Goal: Find specific page/section: Find specific page/section

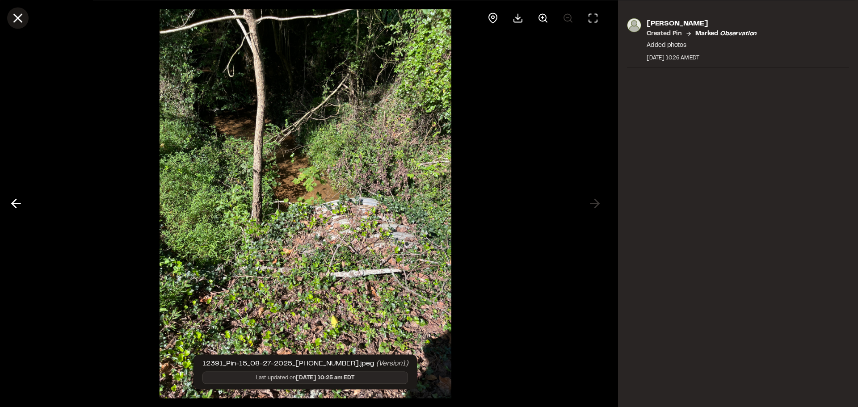
click at [19, 13] on icon at bounding box center [17, 17] width 15 height 15
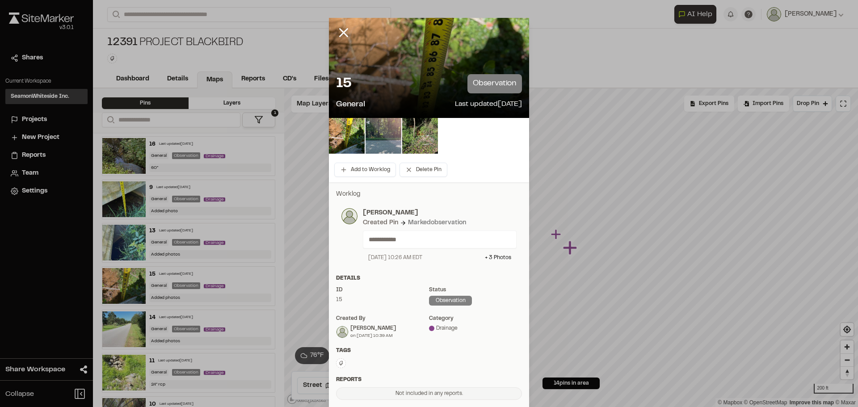
click at [336, 32] on icon at bounding box center [343, 32] width 15 height 15
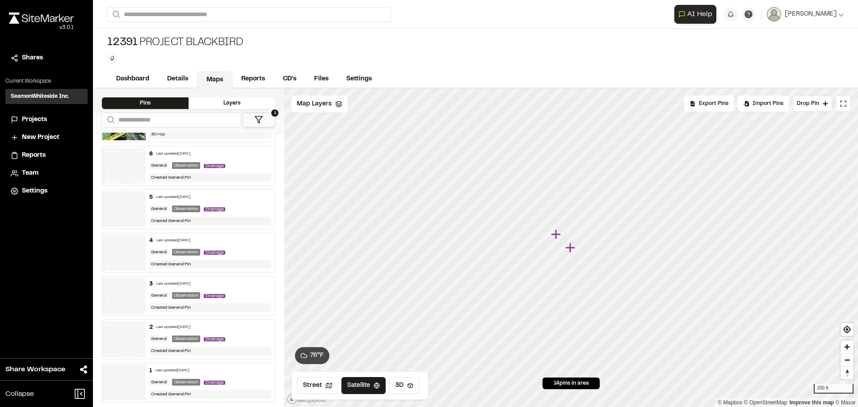
scroll to position [339, 0]
click at [121, 161] on img at bounding box center [123, 164] width 43 height 36
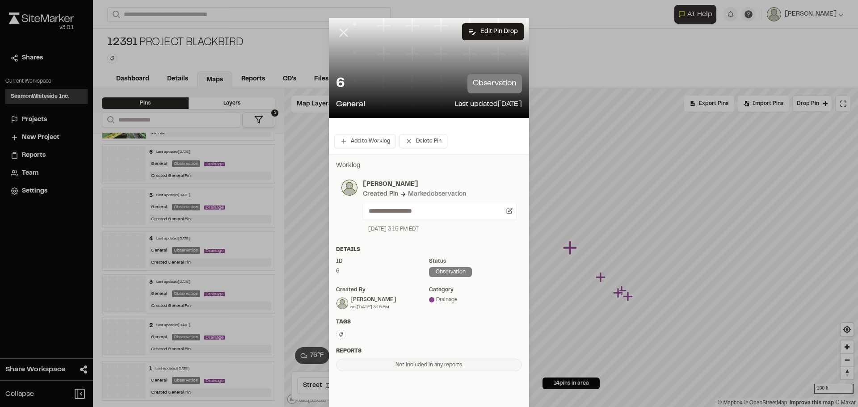
click at [340, 34] on line at bounding box center [344, 33] width 8 height 8
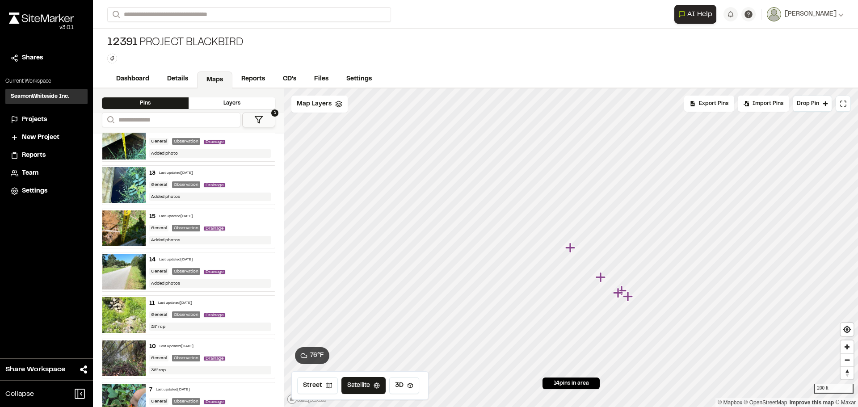
scroll to position [0, 0]
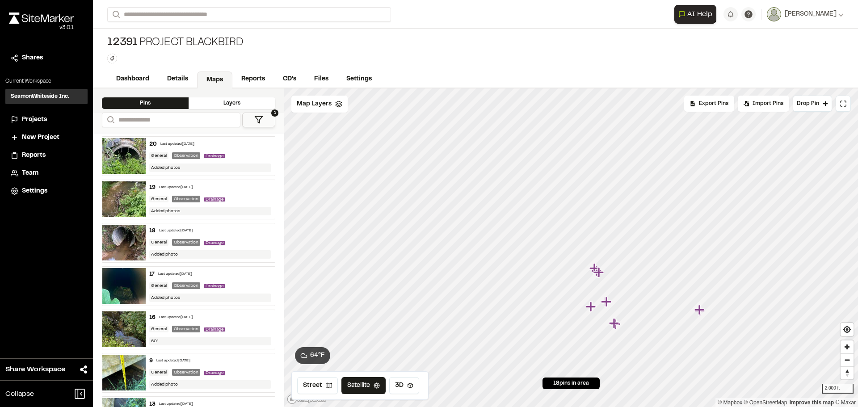
click at [262, 117] on icon at bounding box center [258, 119] width 9 height 9
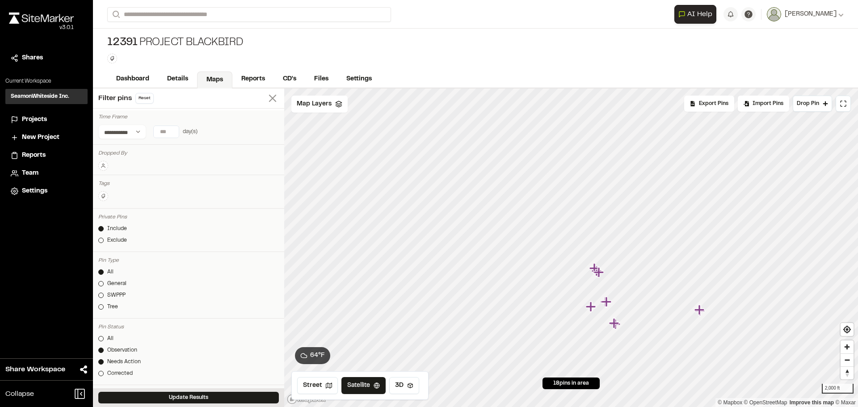
click at [266, 101] on icon at bounding box center [272, 98] width 13 height 13
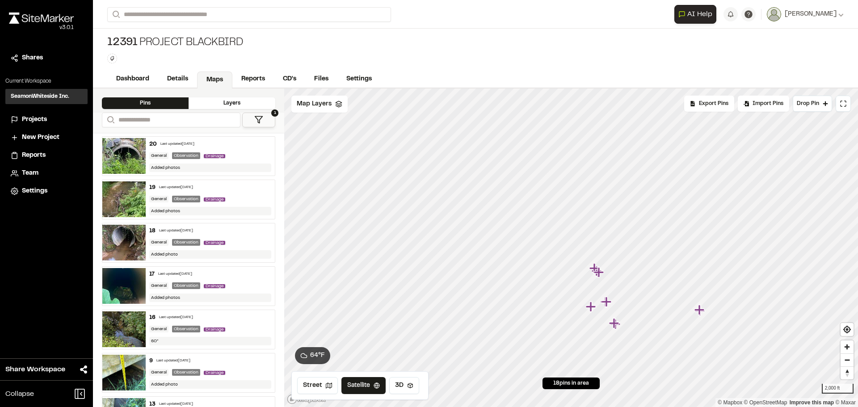
click at [122, 287] on img at bounding box center [123, 286] width 43 height 36
click at [130, 286] on img at bounding box center [123, 286] width 43 height 36
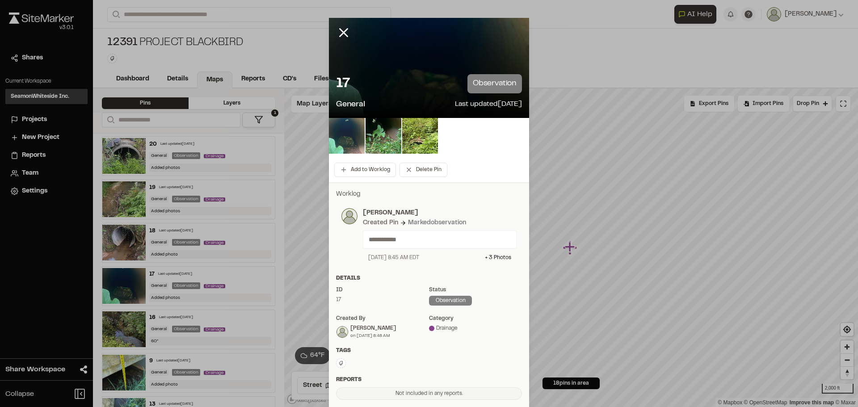
click at [350, 133] on img at bounding box center [347, 136] width 36 height 36
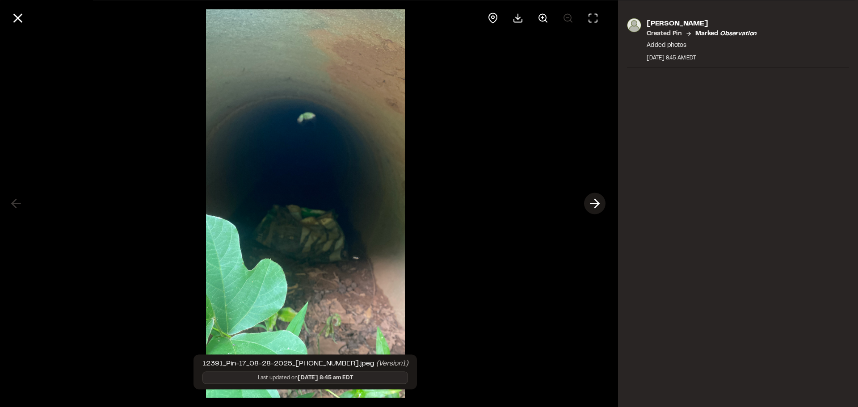
click at [599, 199] on icon at bounding box center [595, 203] width 14 height 15
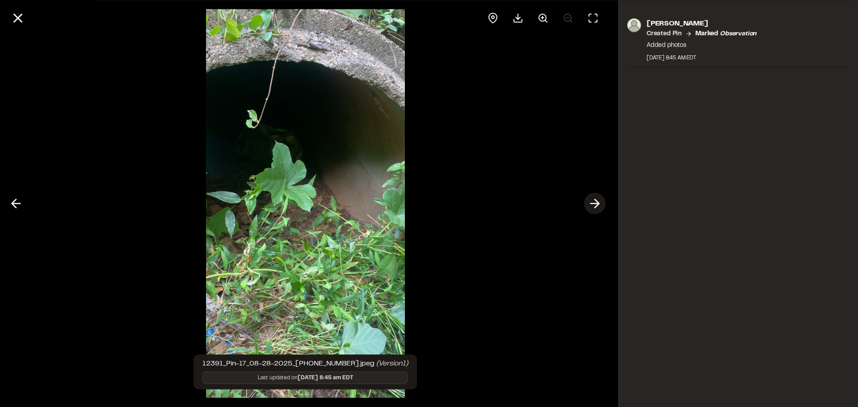
click at [599, 199] on icon at bounding box center [595, 203] width 14 height 15
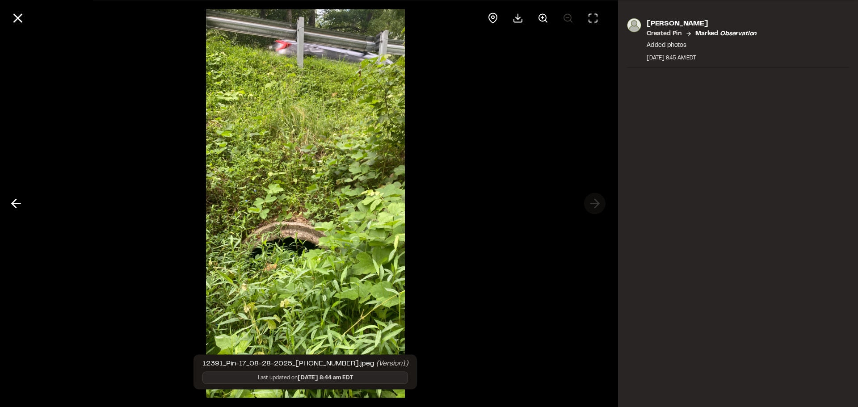
click at [599, 199] on div at bounding box center [305, 203] width 611 height 407
click at [21, 18] on icon at bounding box center [17, 17] width 15 height 15
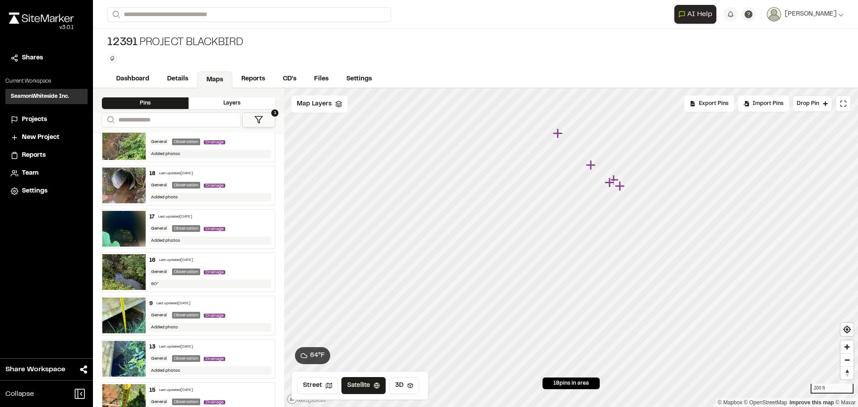
scroll to position [45, 0]
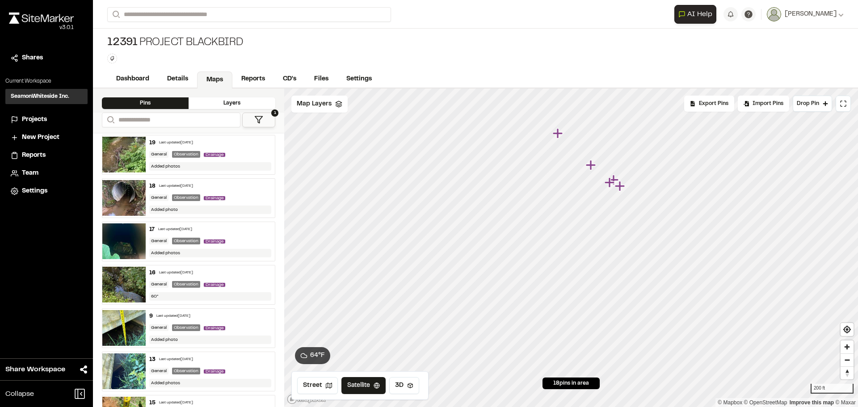
click at [135, 286] on img at bounding box center [123, 285] width 43 height 36
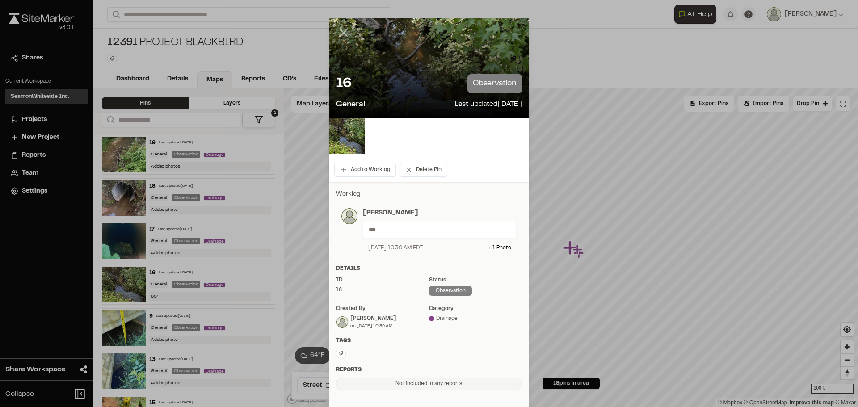
click at [340, 36] on line at bounding box center [344, 33] width 8 height 8
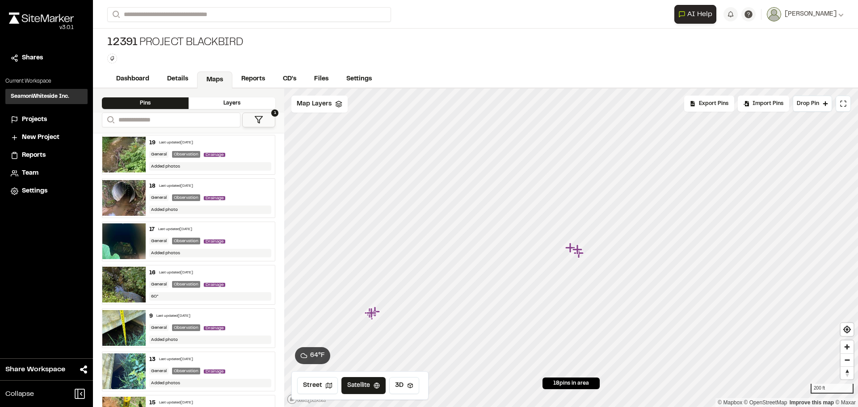
click at [123, 194] on img at bounding box center [123, 198] width 43 height 36
click at [127, 151] on img at bounding box center [123, 155] width 43 height 36
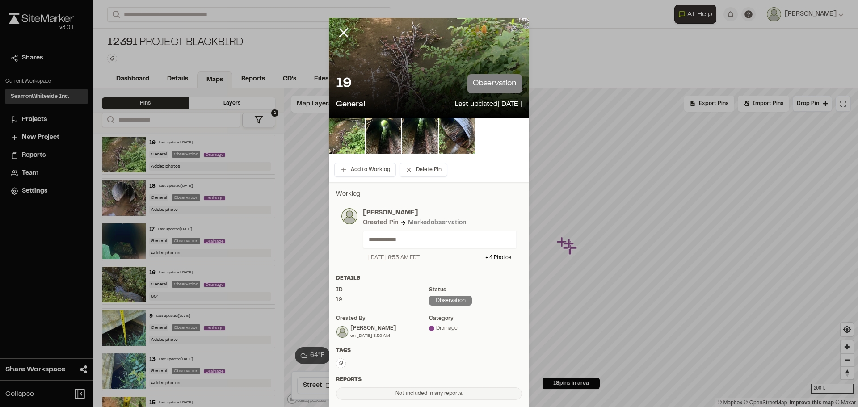
click at [331, 38] on div at bounding box center [350, 39] width 43 height 43
